Goal: Task Accomplishment & Management: Manage account settings

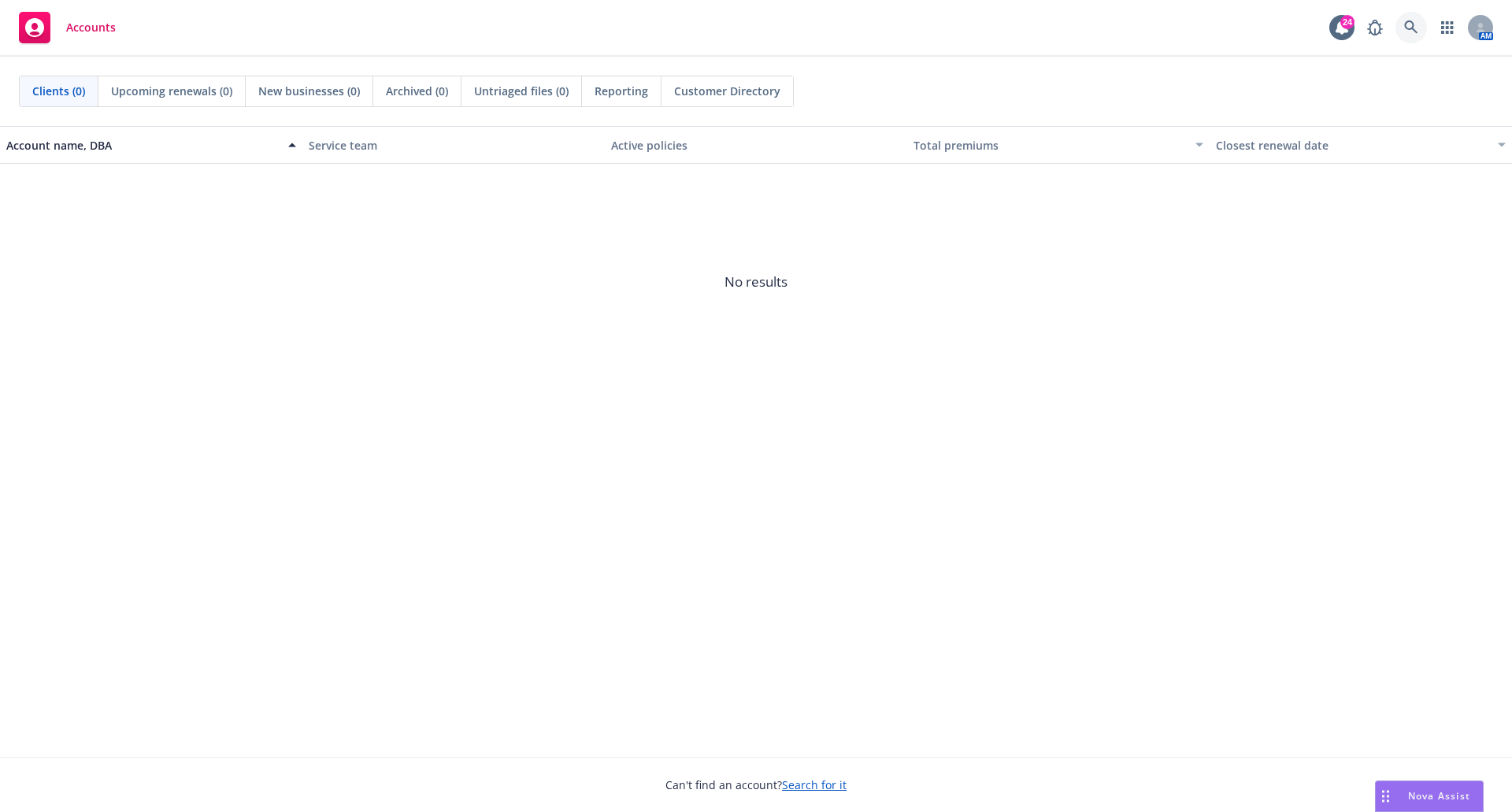
click at [1408, 26] on icon at bounding box center [1410, 27] width 14 height 14
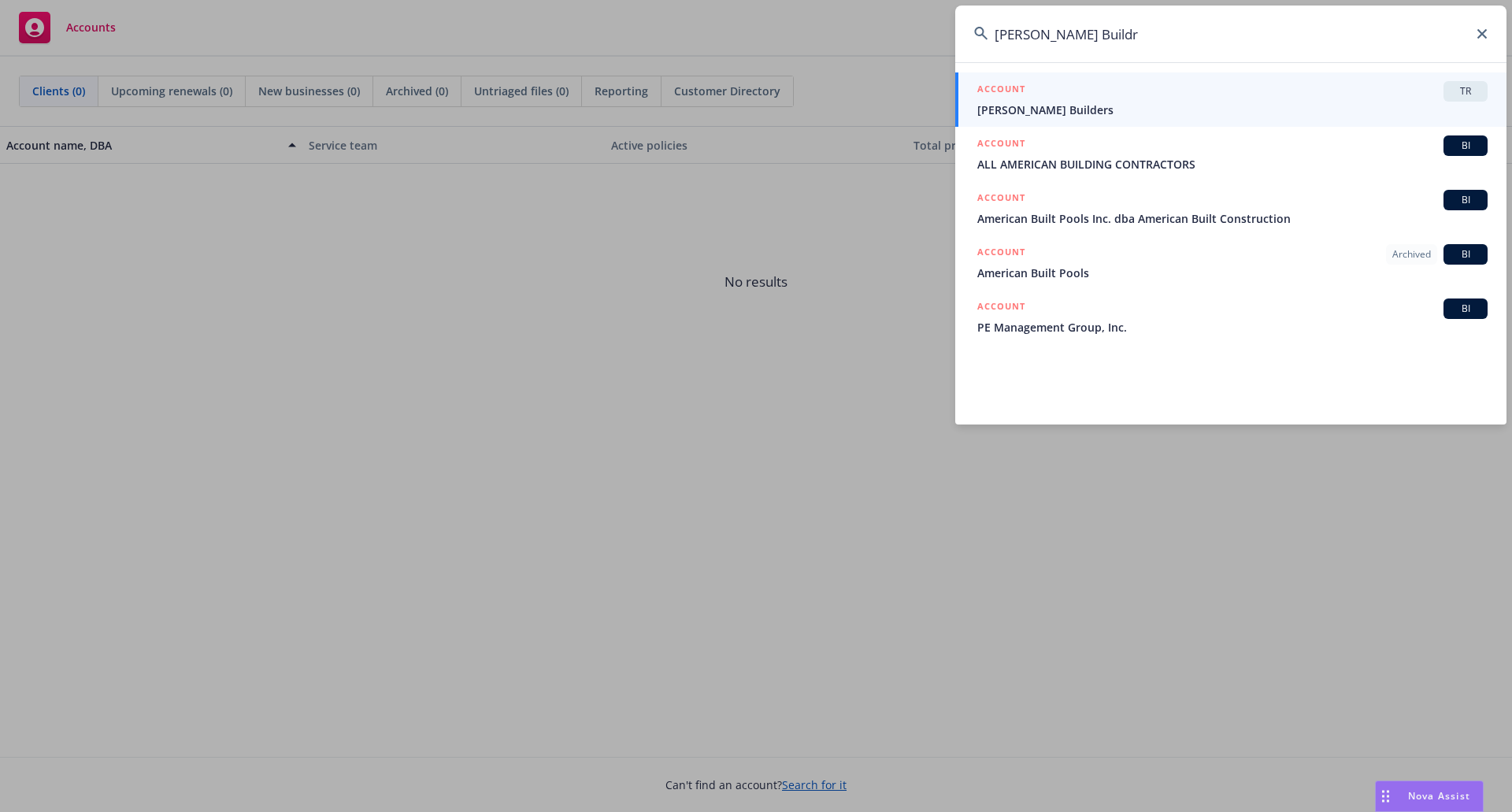
type input "[PERSON_NAME] Buildr"
click at [1084, 102] on span "[PERSON_NAME] Builders" at bounding box center [1232, 110] width 511 height 16
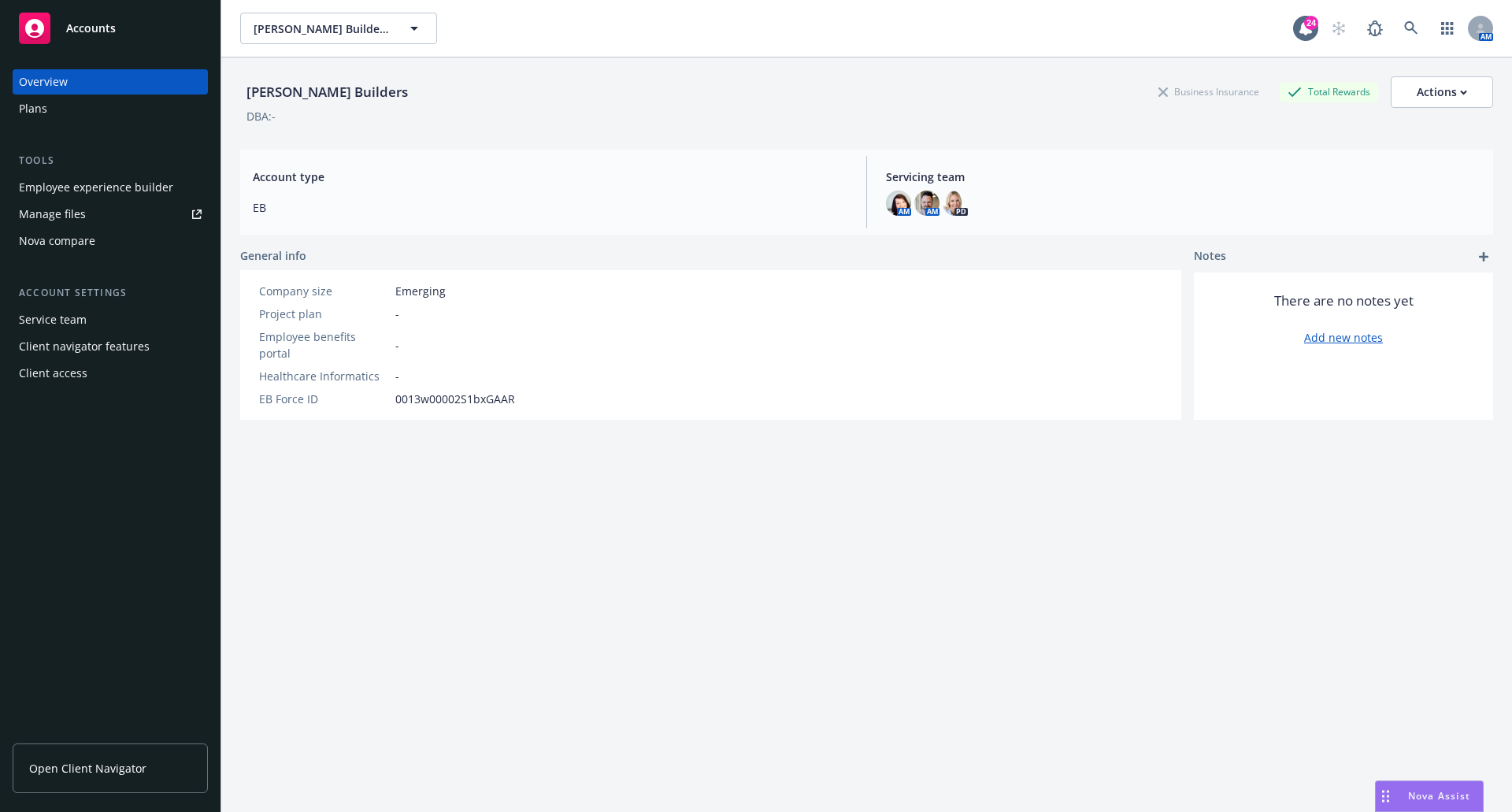
click at [66, 766] on span "Open Client Navigator" at bounding box center [88, 768] width 117 height 16
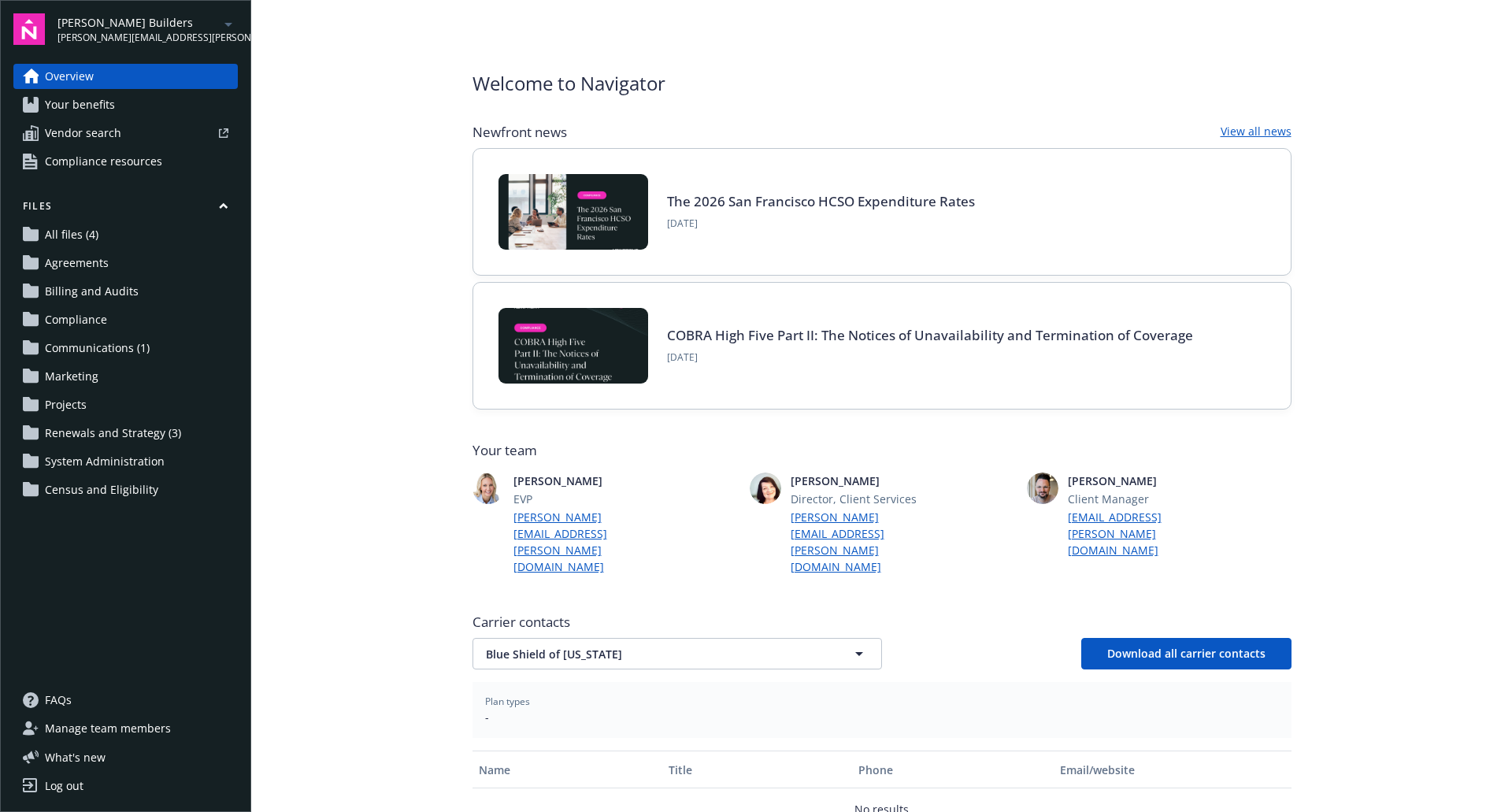
click at [81, 726] on span "Manage team members" at bounding box center [107, 728] width 126 height 25
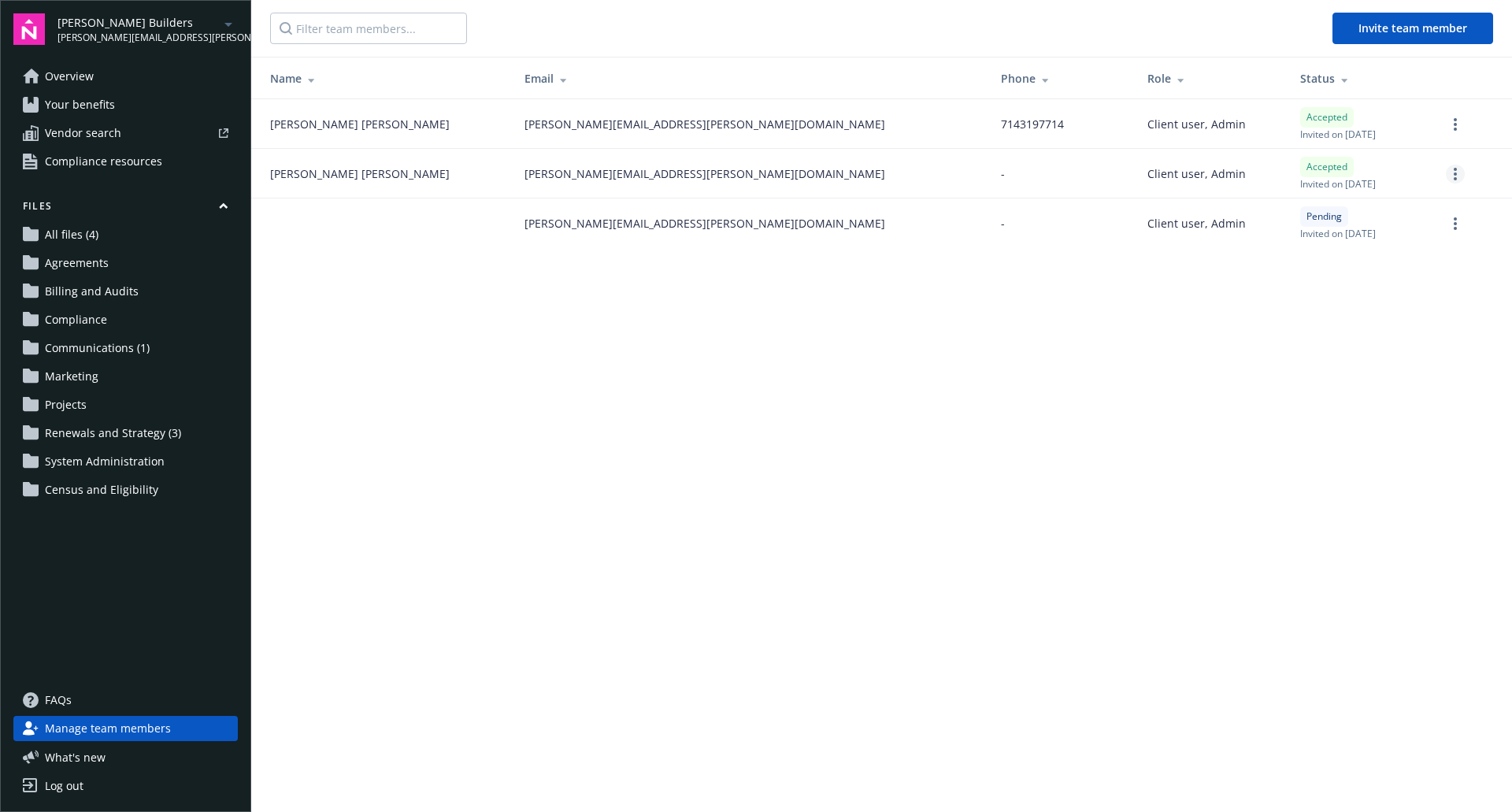
click at [1457, 173] on link "more" at bounding box center [1454, 173] width 19 height 19
click at [1352, 235] on link "Reset password" at bounding box center [1371, 238] width 183 height 32
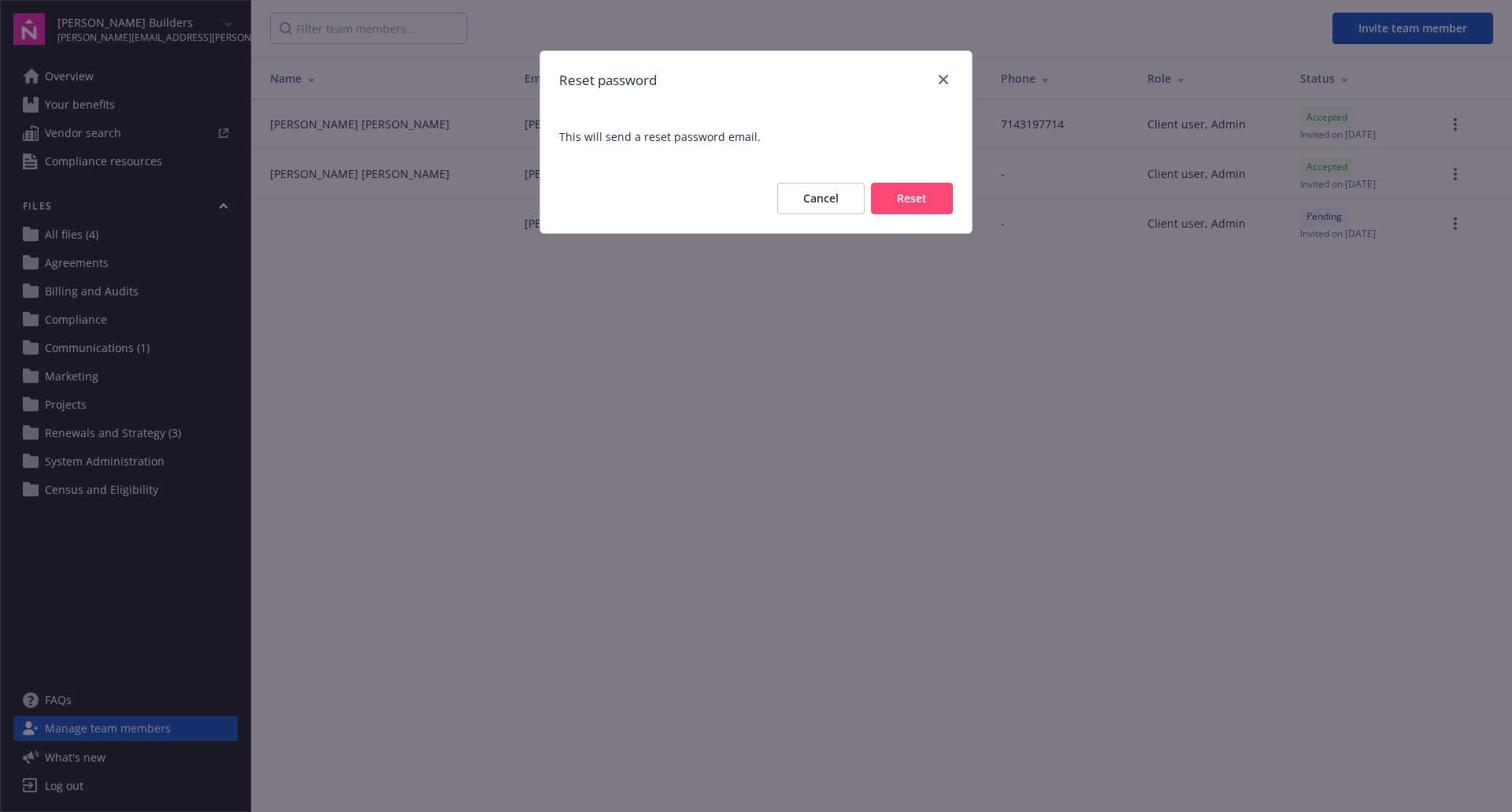
click at [913, 200] on button "Reset" at bounding box center [911, 198] width 82 height 32
